Goal: Find specific page/section: Find specific page/section

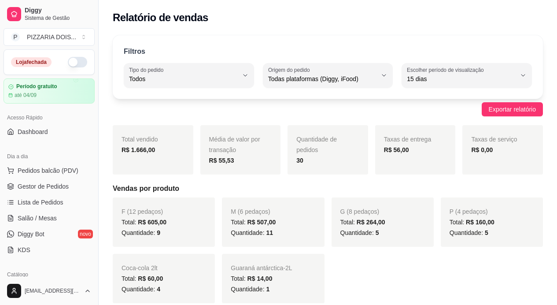
select select "ALL"
select select "15"
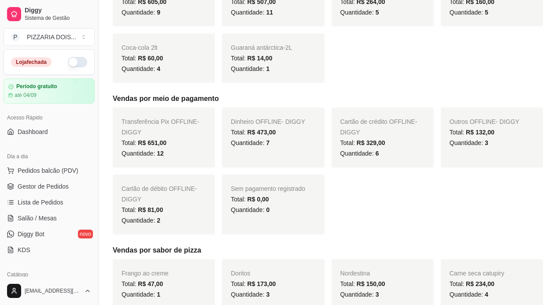
scroll to position [176, 0]
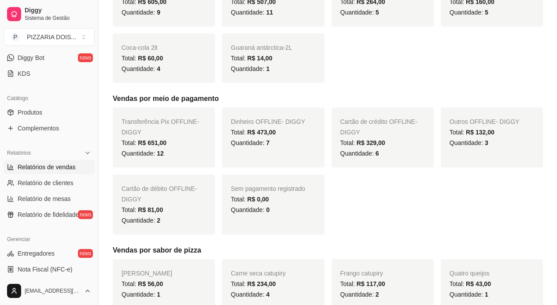
click at [37, 30] on span "Lista de Pedidos" at bounding box center [41, 26] width 46 height 9
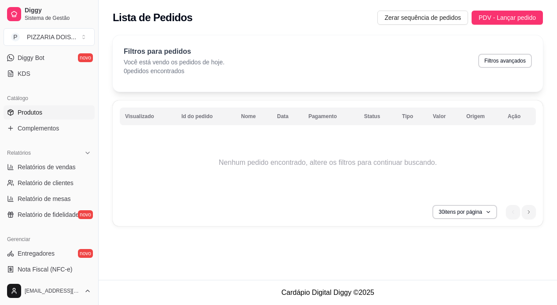
click at [60, 119] on link "Produtos" at bounding box center [49, 112] width 91 height 14
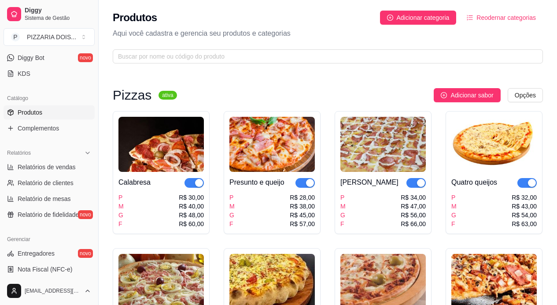
click at [262, 11] on div "Produtos Adicionar categoria Reodernar categorias Aqui você cadastra e gerencia…" at bounding box center [328, 34] width 458 height 69
